Goal: Information Seeking & Learning: Understand process/instructions

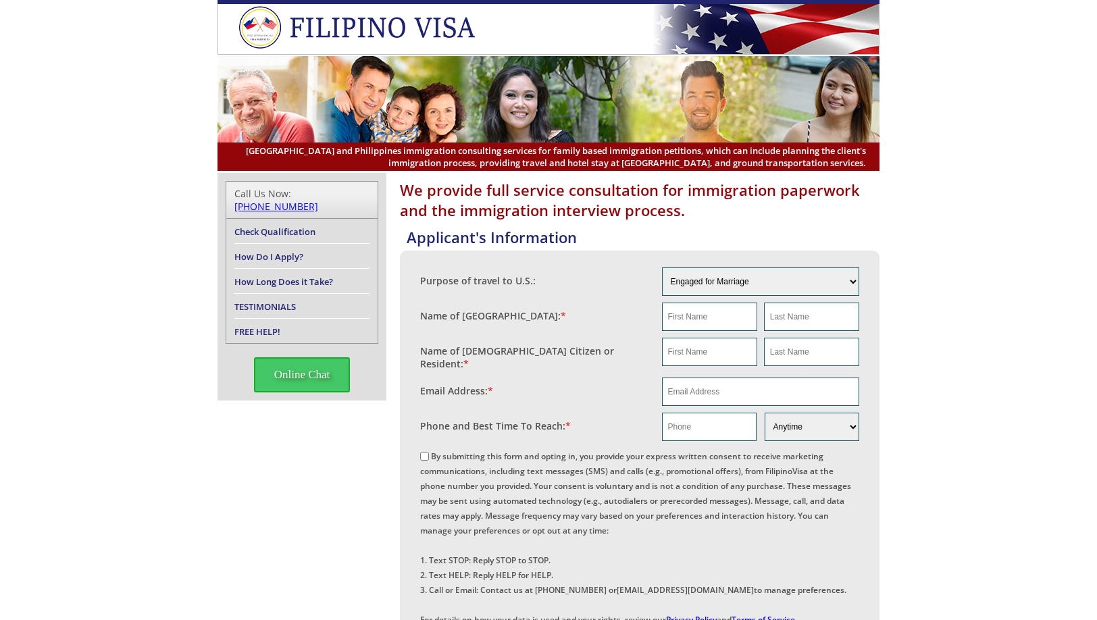
click at [252, 326] on link "FREE HELP!" at bounding box center [257, 332] width 46 height 12
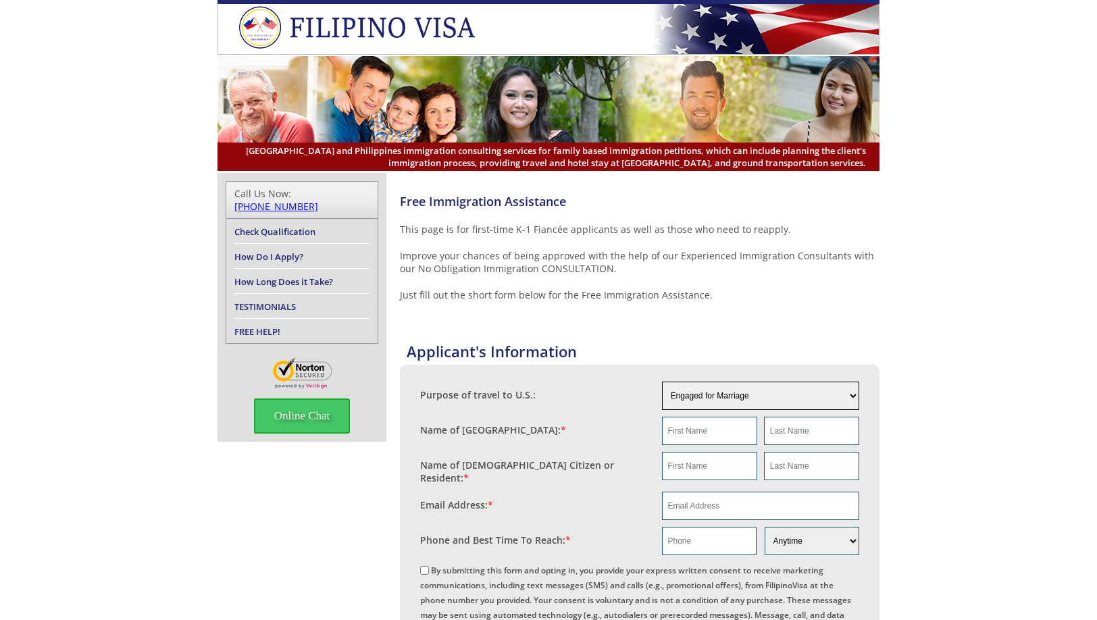
click at [735, 401] on select "Engaged for Marriage Already Married to [DEMOGRAPHIC_DATA] Citizen / Resident F…" at bounding box center [761, 396] width 198 height 28
click at [662, 382] on select "Engaged for Marriage Already Married to [DEMOGRAPHIC_DATA] Citizen / Resident F…" at bounding box center [761, 396] width 198 height 28
click at [695, 399] on select "Engaged for Marriage Already Married to [DEMOGRAPHIC_DATA] Citizen / Resident F…" at bounding box center [761, 396] width 198 height 28
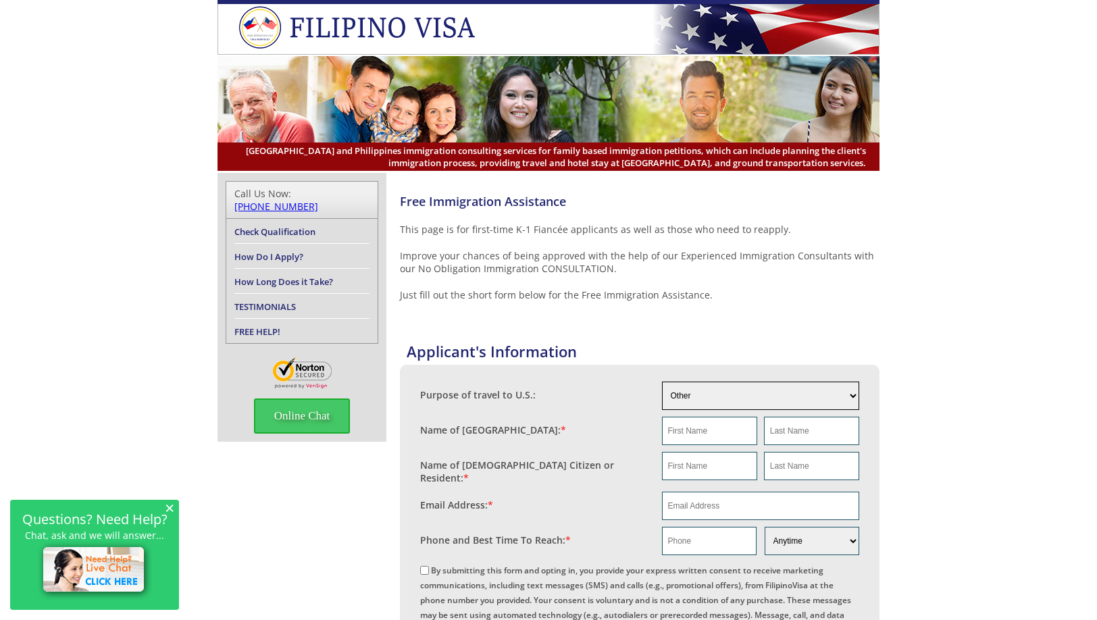
select select "3"
click at [662, 382] on select "Engaged for Marriage Already Married to [DEMOGRAPHIC_DATA] Citizen / Resident F…" at bounding box center [761, 396] width 198 height 28
click at [726, 424] on input "text" at bounding box center [709, 431] width 95 height 28
click at [294, 251] on link "How Do I Apply?" at bounding box center [268, 257] width 69 height 12
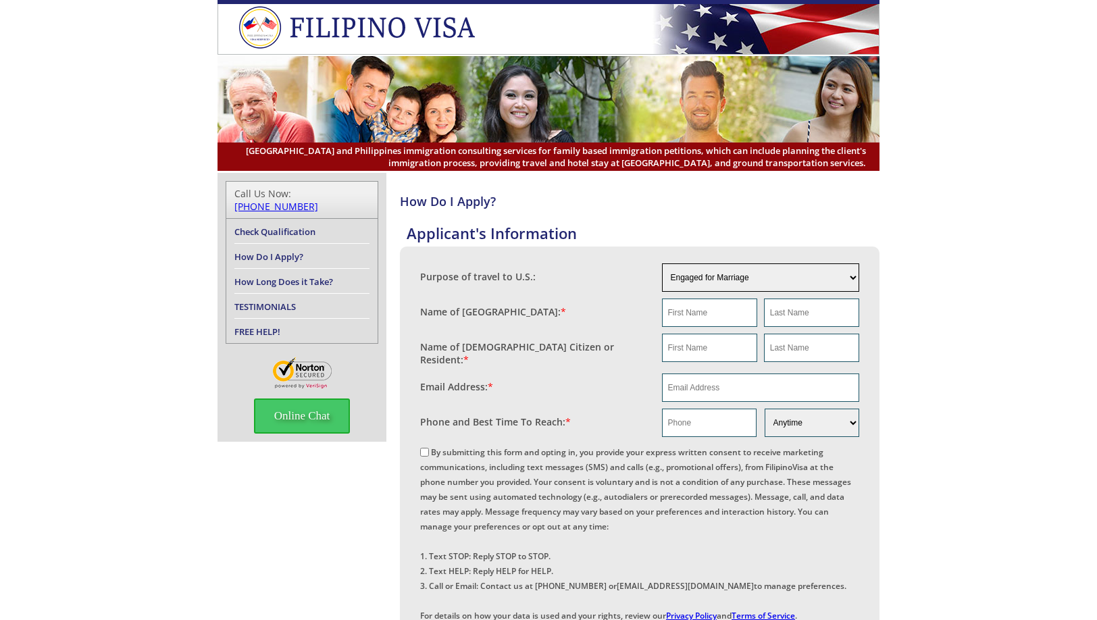
click at [685, 280] on select "Engaged for Marriage Already Married to [DEMOGRAPHIC_DATA] Citizen / Resident F…" at bounding box center [761, 277] width 198 height 28
click at [271, 226] on link "Check Qualification" at bounding box center [274, 232] width 81 height 12
